Goal: Information Seeking & Learning: Learn about a topic

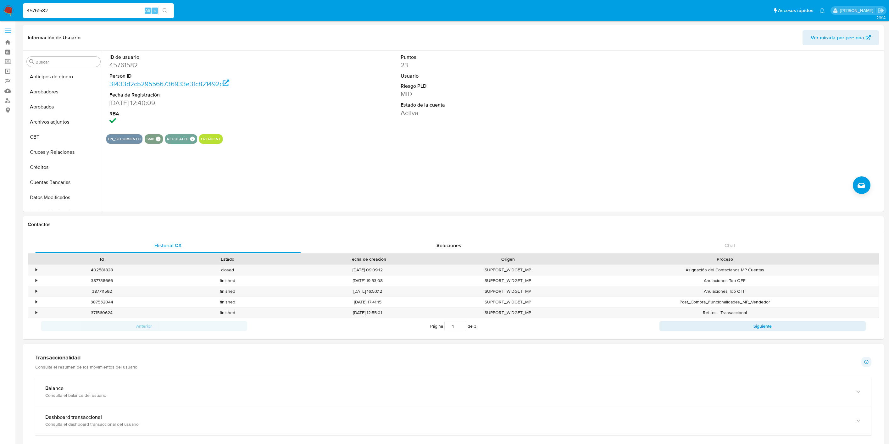
select select "10"
click at [68, 8] on input "45761582" at bounding box center [98, 11] width 151 height 8
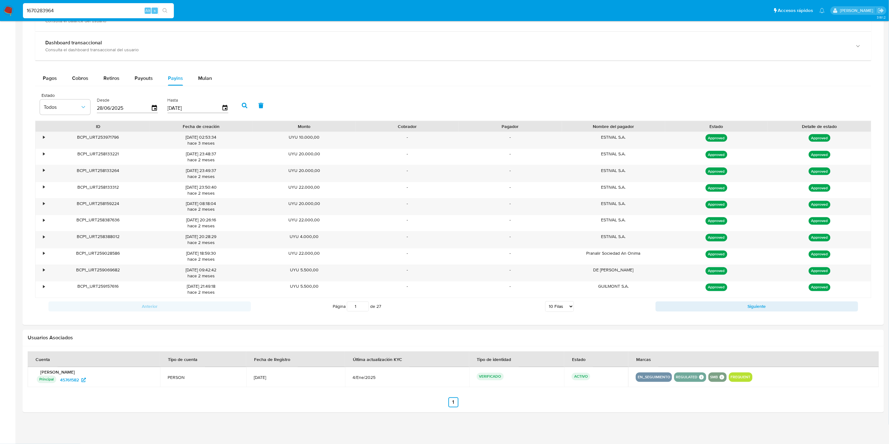
scroll to position [311, 0]
type input "1670283964"
click at [70, 8] on input "1670283964" at bounding box center [98, 11] width 151 height 8
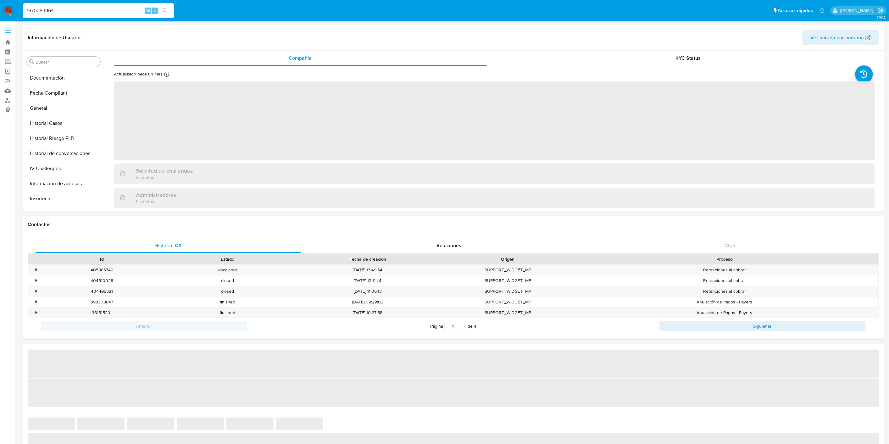
scroll to position [311, 0]
select select "10"
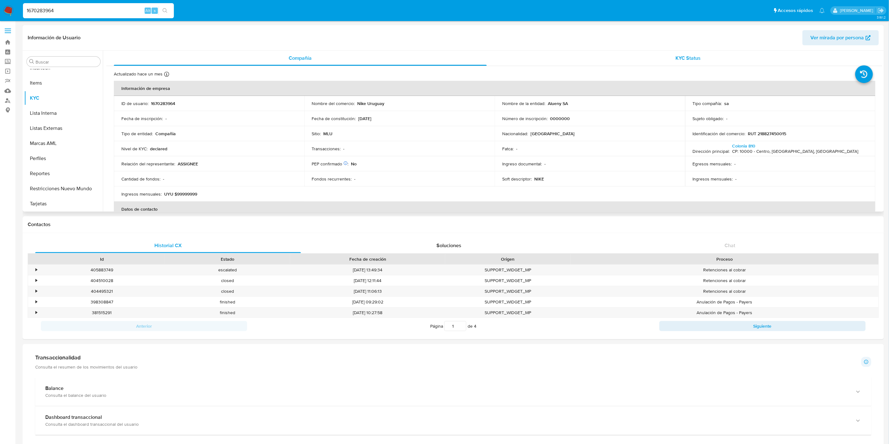
click at [632, 60] on div "KYC Status" at bounding box center [688, 58] width 373 height 15
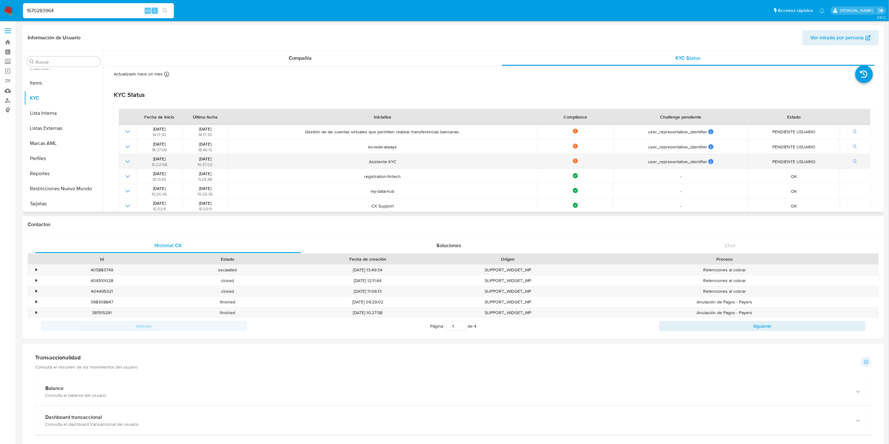
drag, startPoint x: 282, startPoint y: 128, endPoint x: 820, endPoint y: 160, distance: 538.9
click at [820, 160] on tbody "[DATE] 14:17:30 [DATE] 14:17:30 Gestión de las cuentas virtuales que permiten r…" at bounding box center [495, 169] width 752 height 89
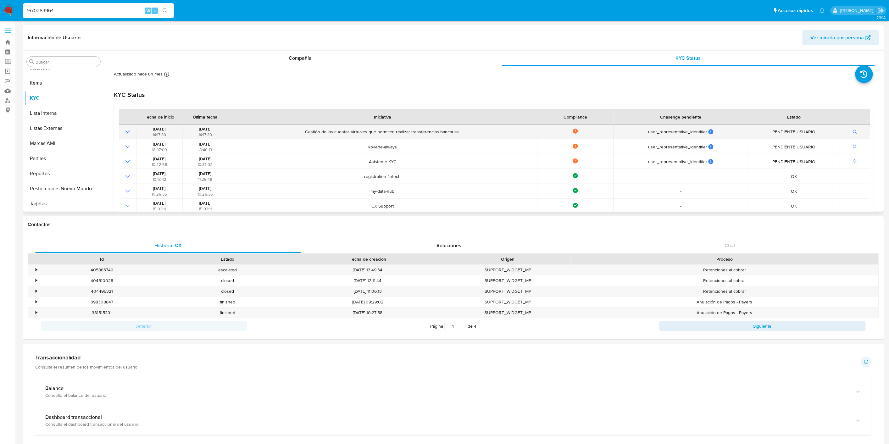
click at [309, 136] on td "Gestión de las cuentas virtuales que permiten realizar transferencias bancarias." at bounding box center [382, 132] width 309 height 15
drag, startPoint x: 297, startPoint y: 132, endPoint x: 485, endPoint y: 132, distance: 188.1
click at [485, 132] on span "Gestión de las cuentas virtuales que permiten realizar transferencias bancarias." at bounding box center [382, 132] width 305 height 6
click at [50, 118] on button "General" at bounding box center [61, 116] width 74 height 15
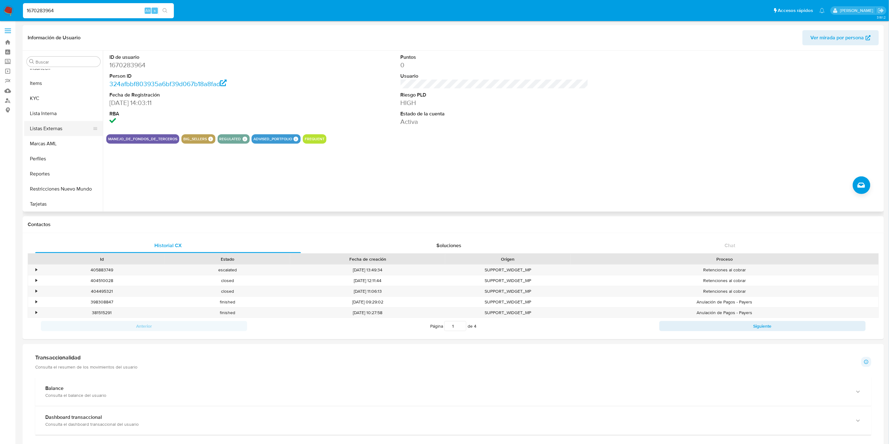
scroll to position [311, 0]
click at [51, 11] on input "1670283964" at bounding box center [98, 11] width 151 height 8
paste input "543095056"
type input "543095056"
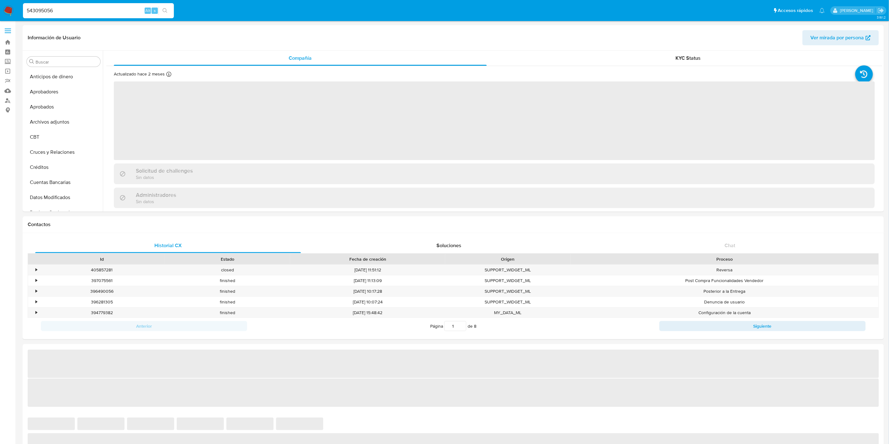
select select "10"
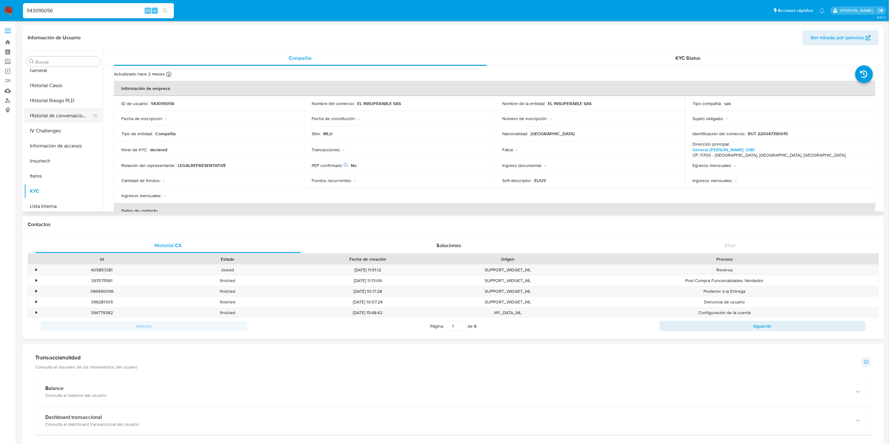
scroll to position [206, 0]
click at [49, 79] on button "General" at bounding box center [61, 82] width 74 height 15
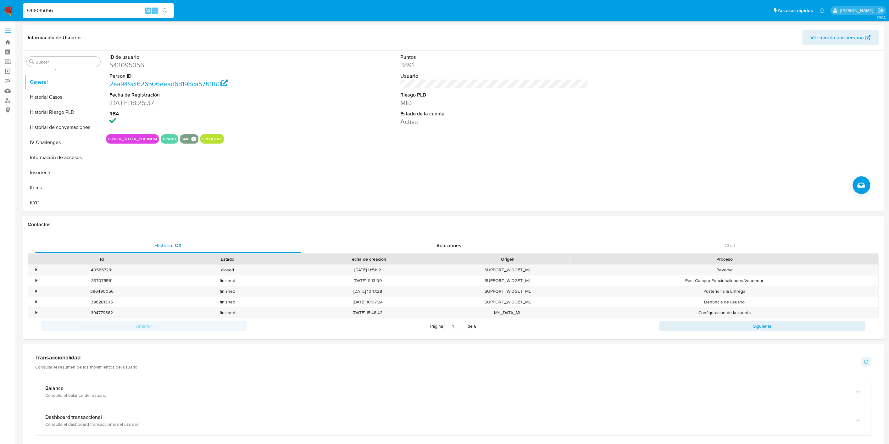
click at [60, 9] on input "543095056" at bounding box center [98, 11] width 151 height 8
paste input "1163711898"
type input "1163711898"
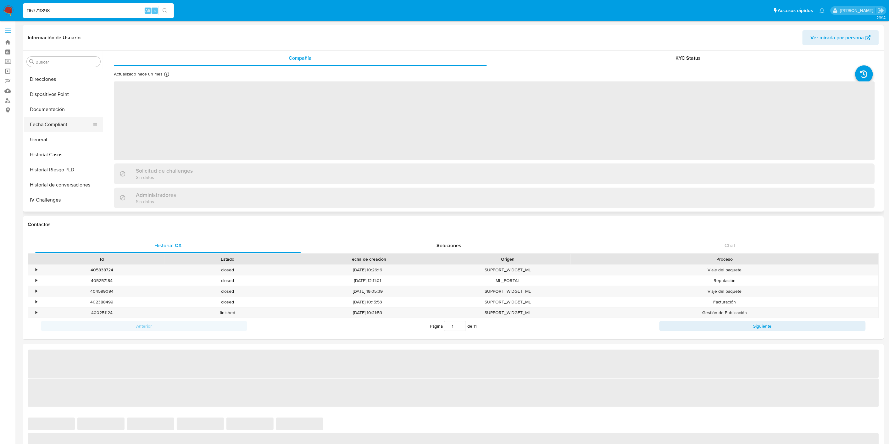
scroll to position [136, 0]
click at [51, 121] on button "Documentación" at bounding box center [61, 121] width 74 height 15
select select "10"
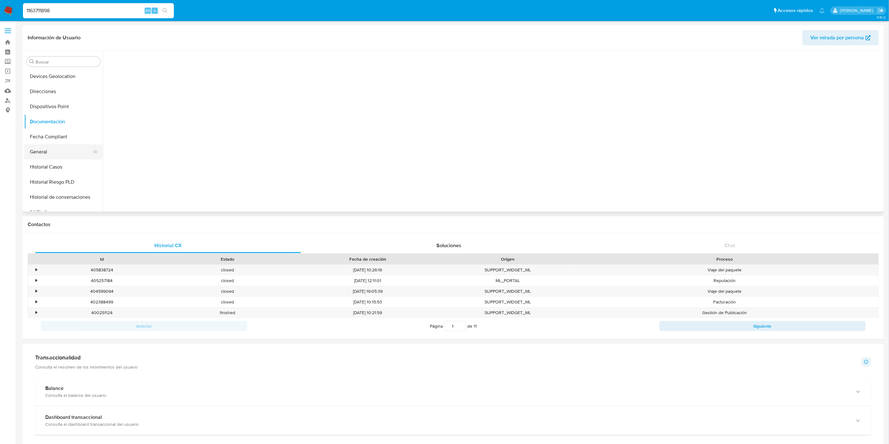
click at [54, 147] on button "General" at bounding box center [61, 151] width 74 height 15
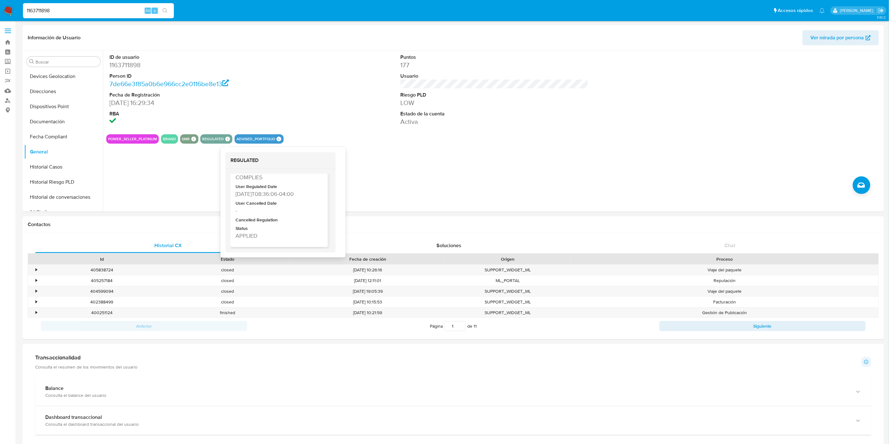
scroll to position [70, 0]
click at [76, 10] on input "1163711898" at bounding box center [98, 11] width 151 height 8
paste input "566506452"
type input "566506452"
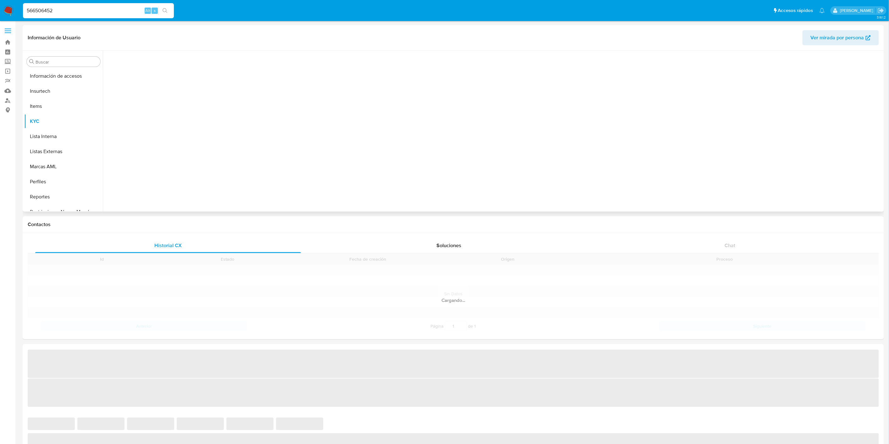
scroll to position [311, 0]
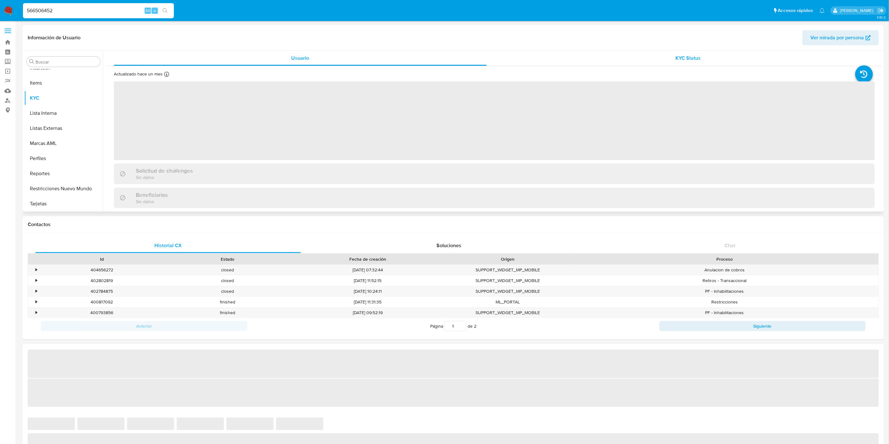
drag, startPoint x: 601, startPoint y: 75, endPoint x: 658, endPoint y: 56, distance: 59.8
click at [604, 75] on div "Actualizado [DATE] Creado: [DATE] 18:22:57 Actualizado: [DATE] 14:00:19" at bounding box center [487, 75] width 746 height 8
click at [658, 56] on div "KYC Status" at bounding box center [688, 58] width 373 height 15
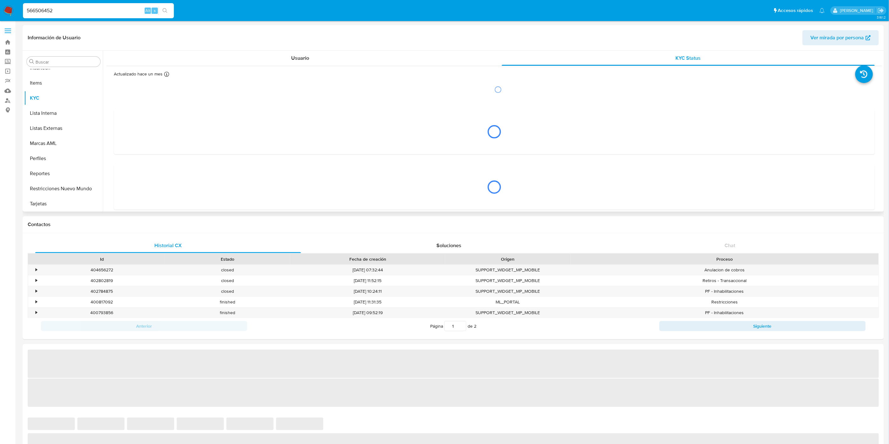
select select "10"
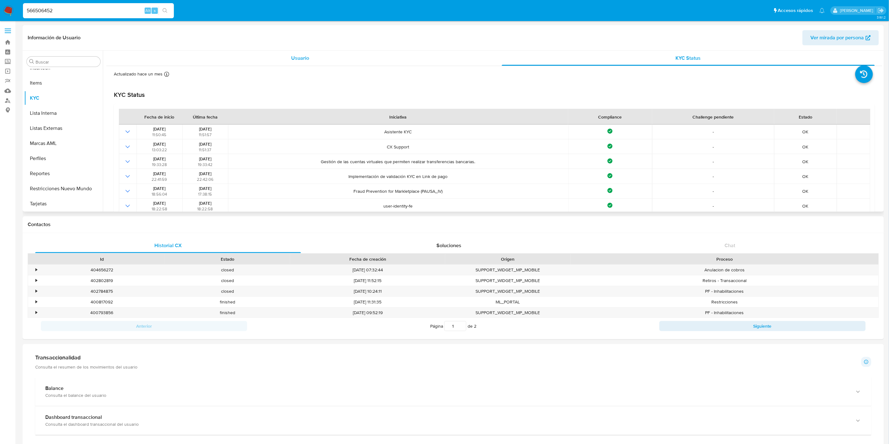
click at [329, 59] on div "Usuario" at bounding box center [300, 58] width 373 height 15
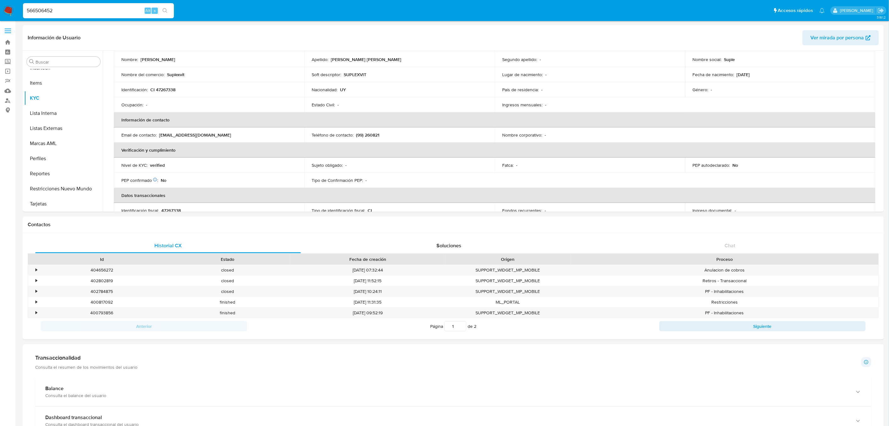
scroll to position [59, 0]
click at [80, 7] on input "566506452" at bounding box center [98, 11] width 151 height 8
paste input "135015092"
type input "1350150922"
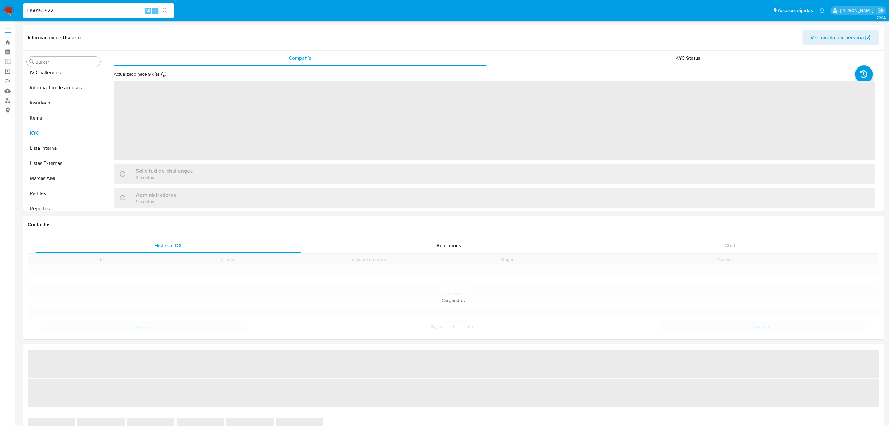
scroll to position [311, 0]
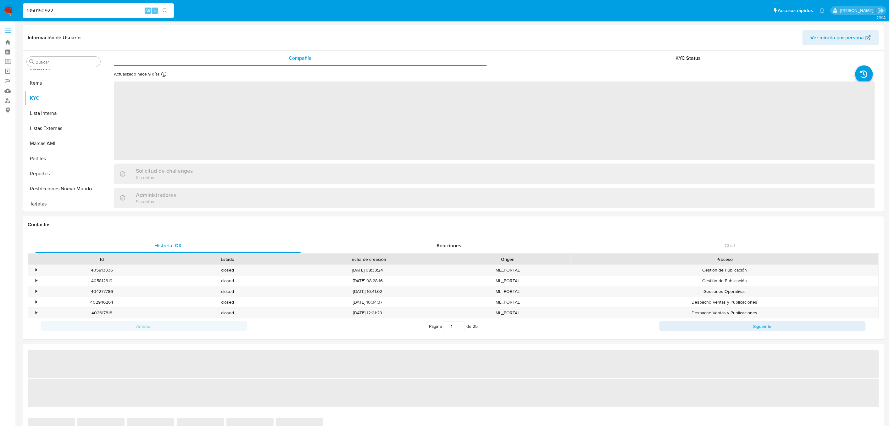
select select "10"
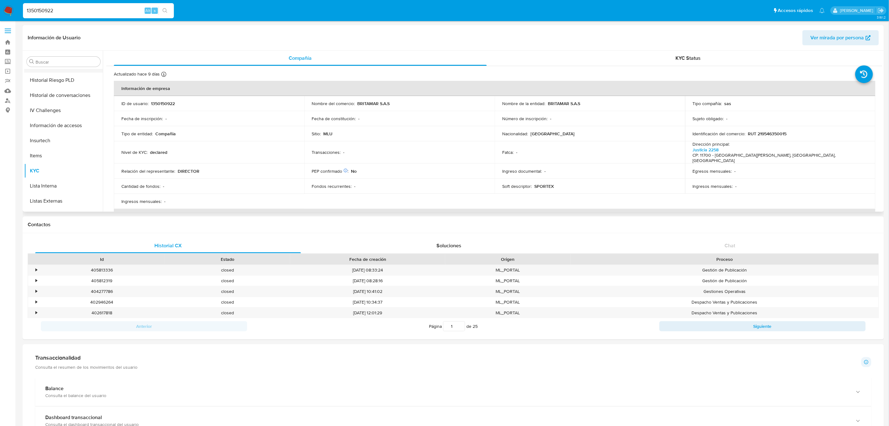
scroll to position [171, 0]
click at [55, 121] on button "General" at bounding box center [61, 116] width 74 height 15
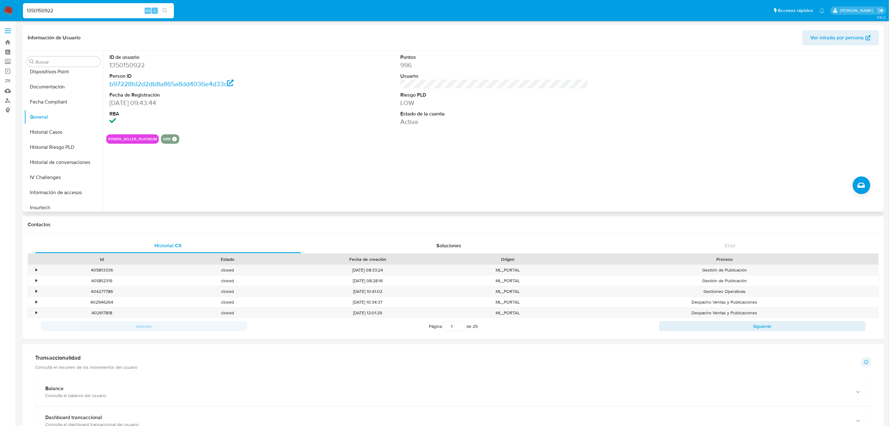
drag, startPoint x: 205, startPoint y: 141, endPoint x: 144, endPoint y: 139, distance: 61.4
click at [144, 139] on div "POWER_SELLER_PLATINUM SMB SMB SMB Advisor Email - Advisor Name -" at bounding box center [494, 138] width 776 height 9
drag, startPoint x: 104, startPoint y: 137, endPoint x: 260, endPoint y: 142, distance: 155.8
click at [260, 142] on div "ID de usuario 1350150922 Person ID b97228fd2d2db8a865a8dd4036e4d33c Fecha de Re…" at bounding box center [493, 131] width 780 height 161
click at [159, 140] on div "POWER_SELLER_PLATINUM SMB SMB SMB Advisor Email - Advisor Name -" at bounding box center [494, 138] width 776 height 9
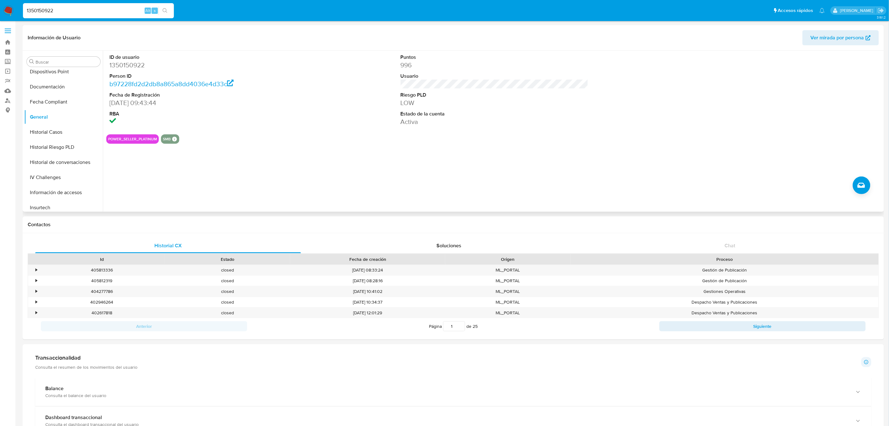
drag, startPoint x: 135, startPoint y: 137, endPoint x: 216, endPoint y: 137, distance: 81.8
click at [216, 137] on div "POWER_SELLER_PLATINUM SMB SMB SMB Advisor Email - Advisor Name -" at bounding box center [494, 138] width 776 height 9
click at [58, 133] on button "KYC" at bounding box center [61, 133] width 74 height 15
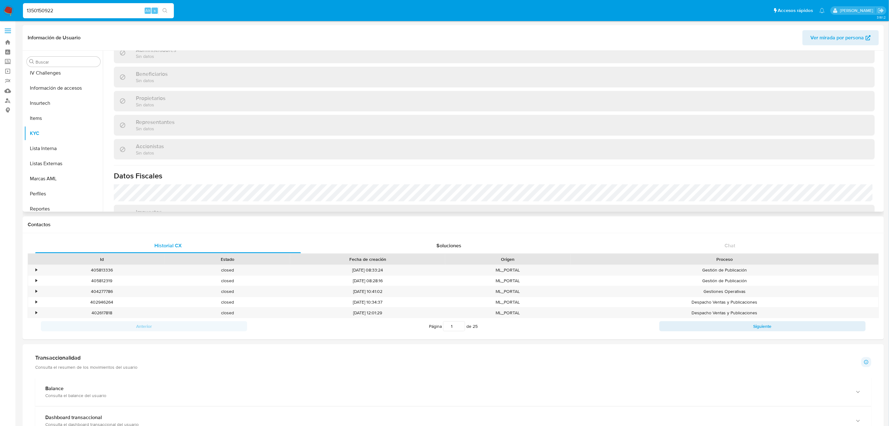
scroll to position [352, 0]
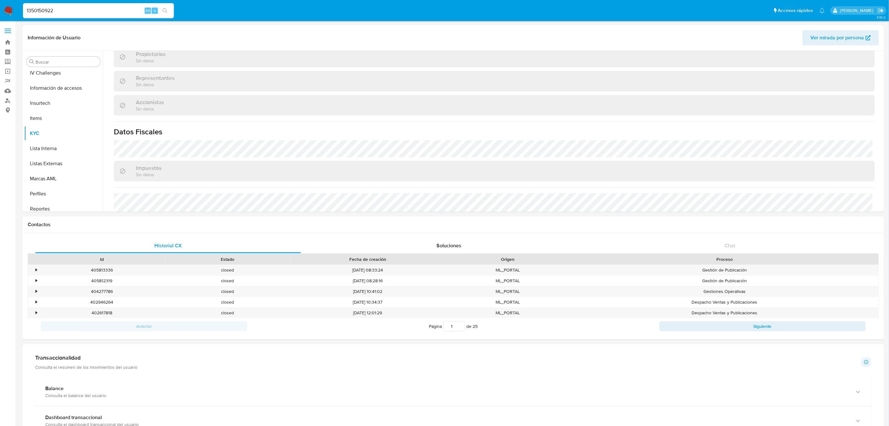
click at [58, 14] on input "1350150922" at bounding box center [98, 11] width 151 height 8
paste input "148220475"
type input "1148220475"
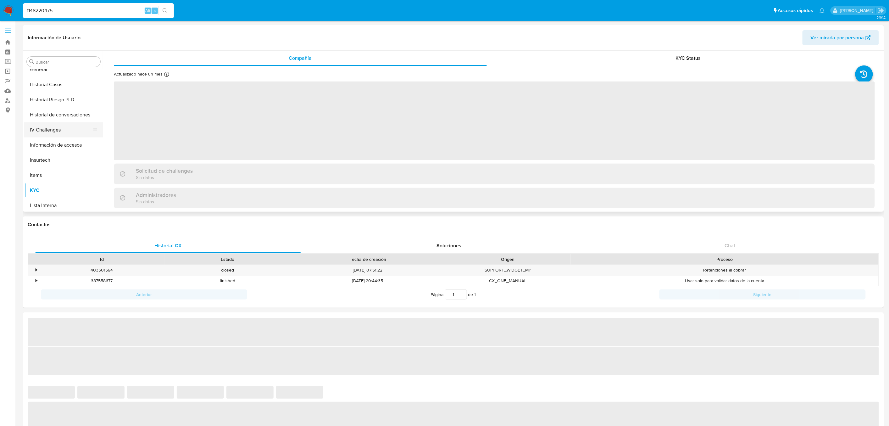
scroll to position [206, 0]
select select "10"
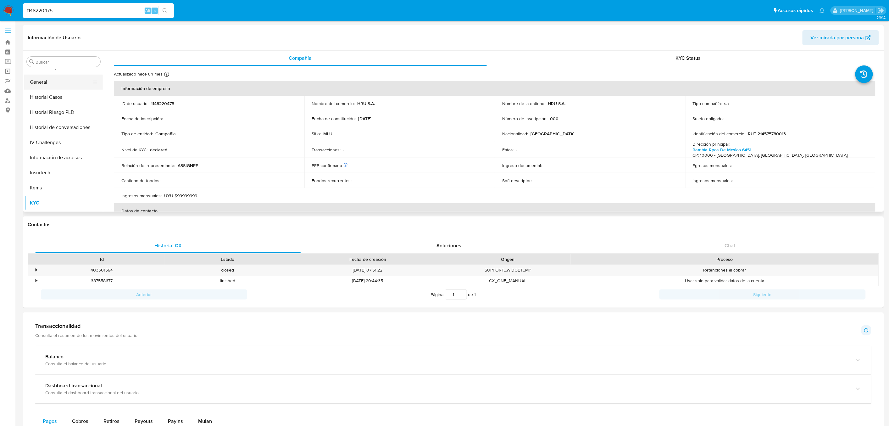
click at [64, 83] on button "General" at bounding box center [61, 82] width 74 height 15
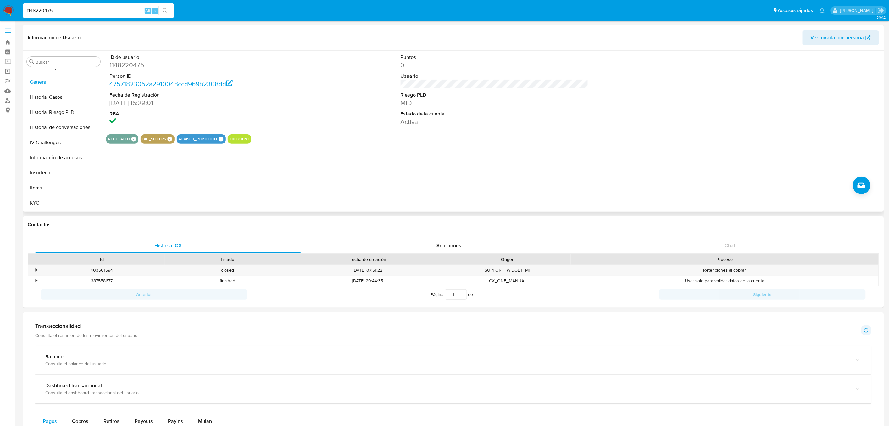
click at [117, 140] on button "REGULATED" at bounding box center [119, 139] width 22 height 3
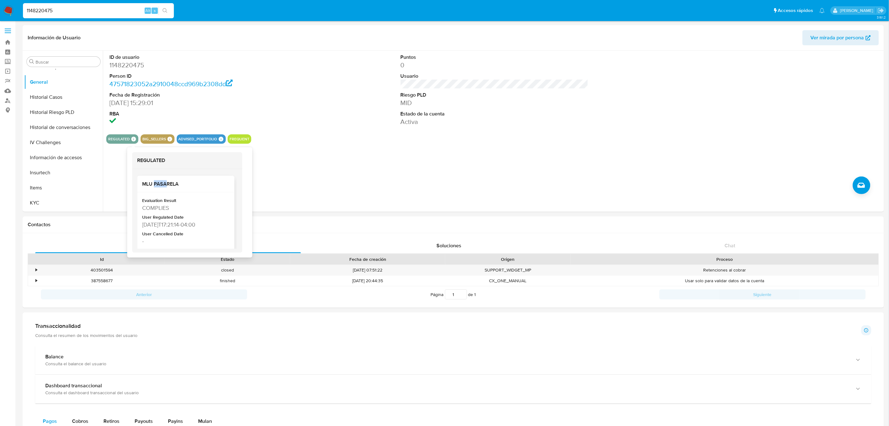
drag, startPoint x: 153, startPoint y: 188, endPoint x: 170, endPoint y: 192, distance: 17.5
click at [170, 192] on div "MLU PASARELA" at bounding box center [185, 184] width 97 height 17
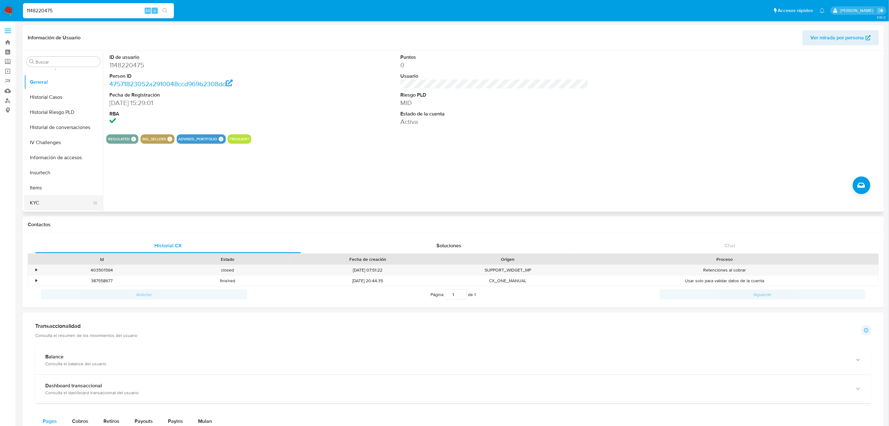
click at [65, 202] on button "KYC" at bounding box center [61, 202] width 74 height 15
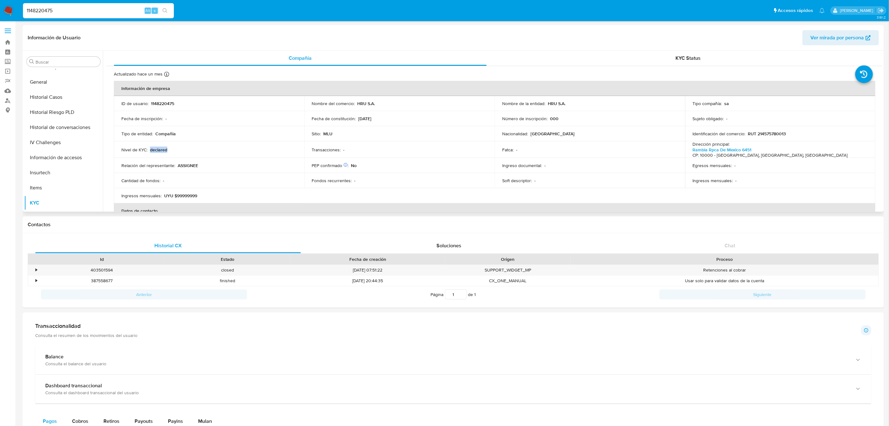
drag, startPoint x: 175, startPoint y: 147, endPoint x: 150, endPoint y: 148, distance: 24.9
click at [150, 148] on div "Nivel de KYC : declared" at bounding box center [209, 150] width 176 height 6
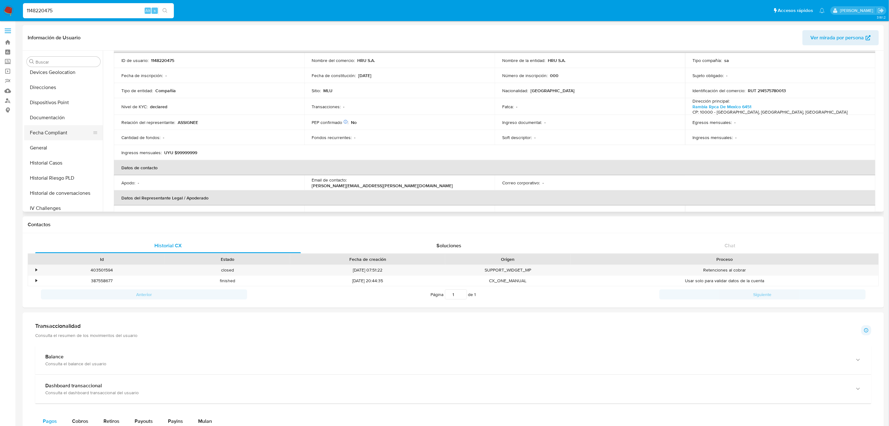
scroll to position [136, 0]
click at [61, 149] on button "General" at bounding box center [61, 151] width 74 height 15
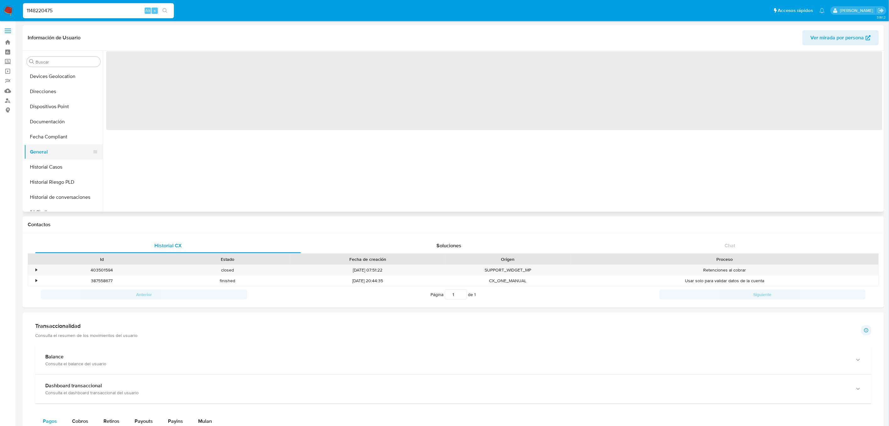
scroll to position [0, 0]
